Goal: Task Accomplishment & Management: Manage account settings

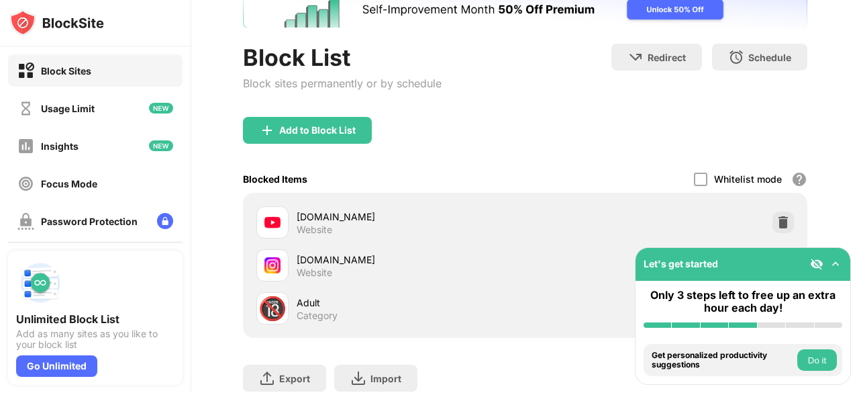
scroll to position [95, 0]
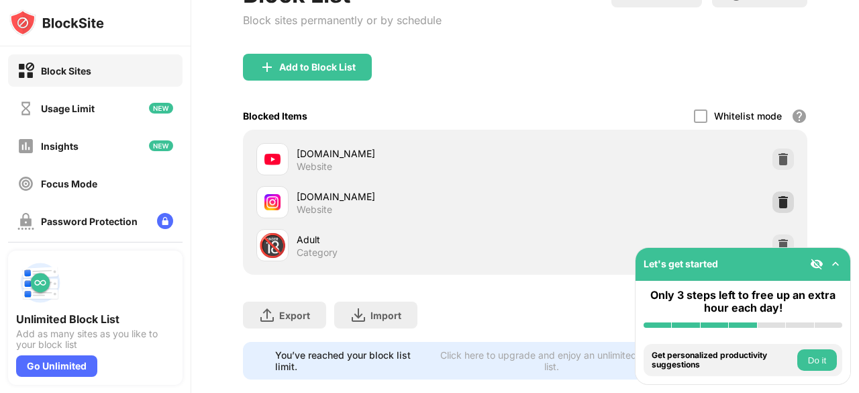
click at [776, 206] on img at bounding box center [782, 201] width 13 height 13
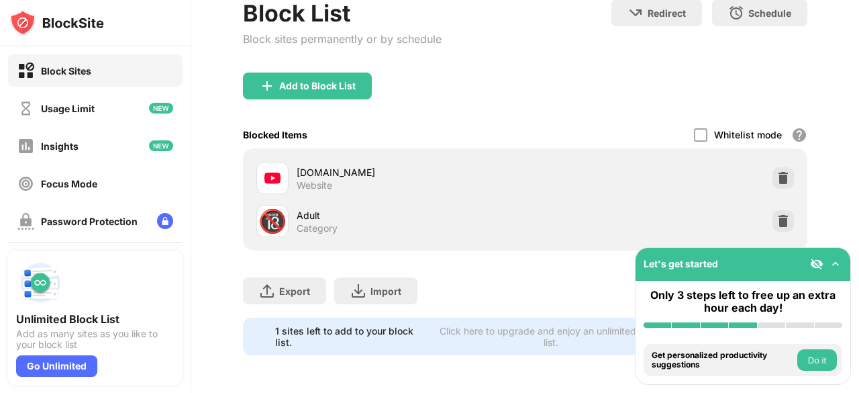
scroll to position [146, 0]
